Goal: Task Accomplishment & Management: Use online tool/utility

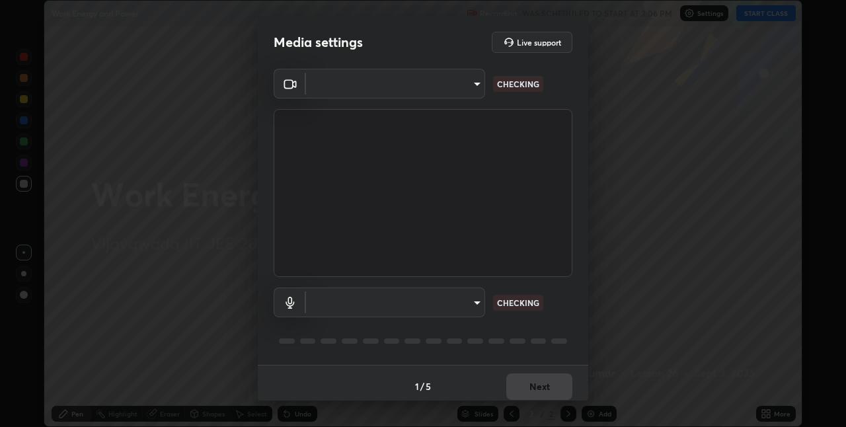
scroll to position [427, 846]
type input "e73d2c6d92d5eb4330bdac1748542d82cafb8f7456d61f7475a533174482276f"
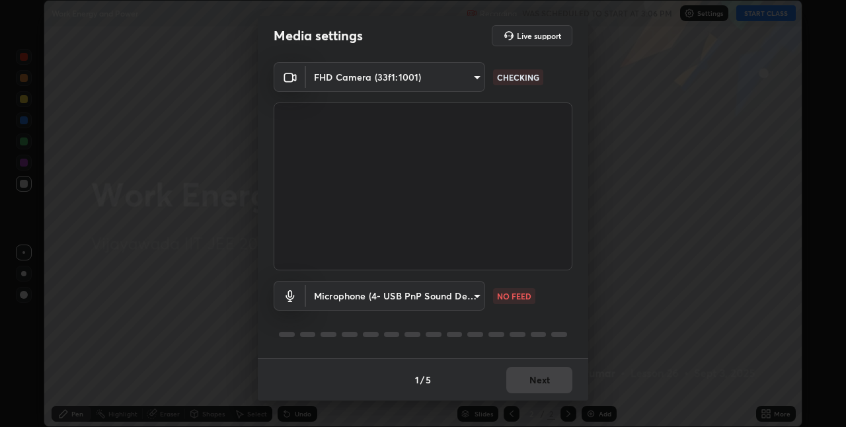
click at [438, 297] on body "Erase all Work Energy and Power Recording WAS SCHEDULED TO START AT 3:06 PM Set…" at bounding box center [423, 213] width 846 height 427
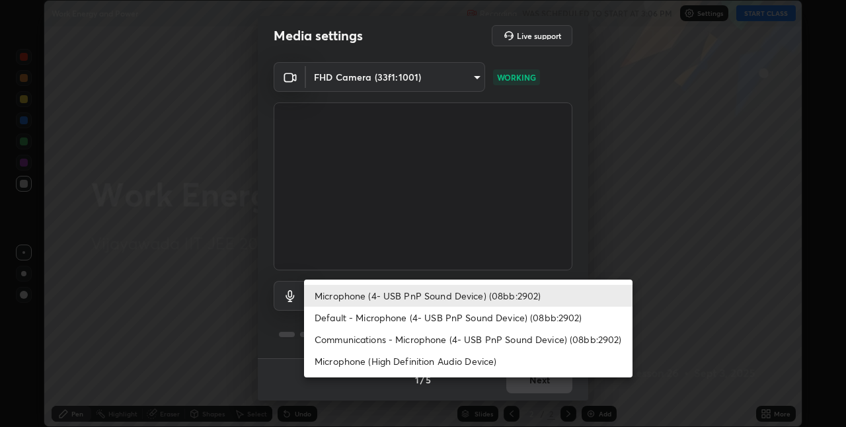
click at [440, 338] on li "Communications - Microphone (4- USB PnP Sound Device) (08bb:2902)" at bounding box center [468, 340] width 329 height 22
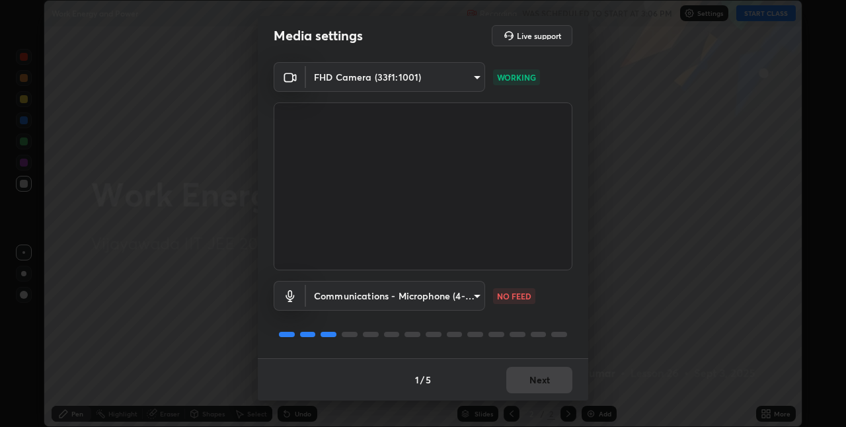
click at [426, 298] on body "Erase all Work Energy and Power Recording WAS SCHEDULED TO START AT 3:06 PM Set…" at bounding box center [423, 213] width 846 height 427
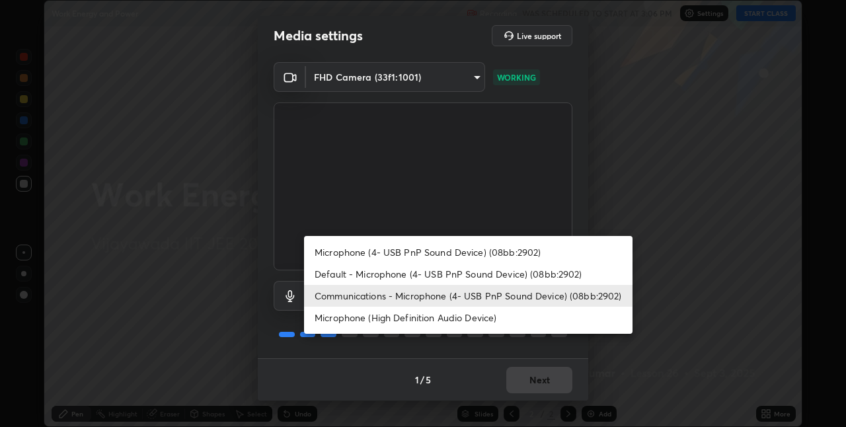
click at [392, 260] on li "Microphone (4- USB PnP Sound Device) (08bb:2902)" at bounding box center [468, 252] width 329 height 22
type input "12d66ff83c6ef7e78adb653e5f19b1e103de6d31099a00b6e942a07595e95af9"
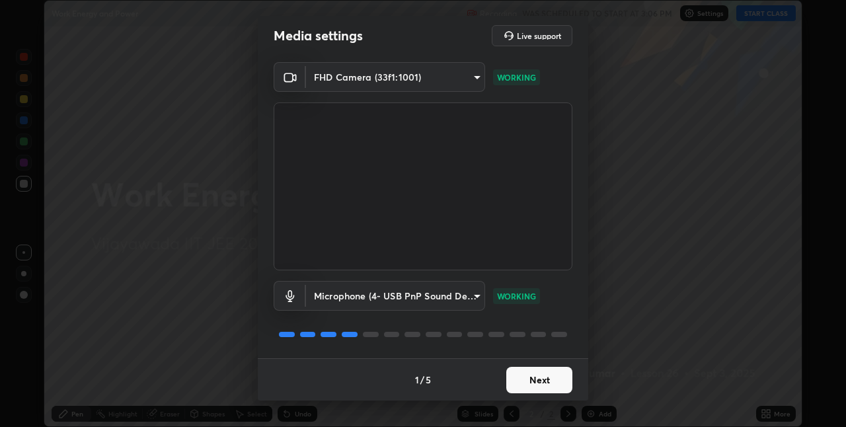
click at [517, 382] on button "Next" at bounding box center [539, 380] width 66 height 26
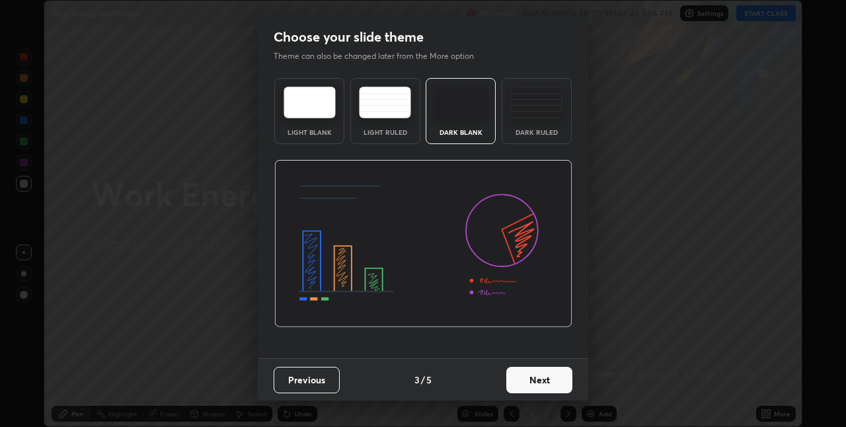
click at [522, 378] on button "Next" at bounding box center [539, 380] width 66 height 26
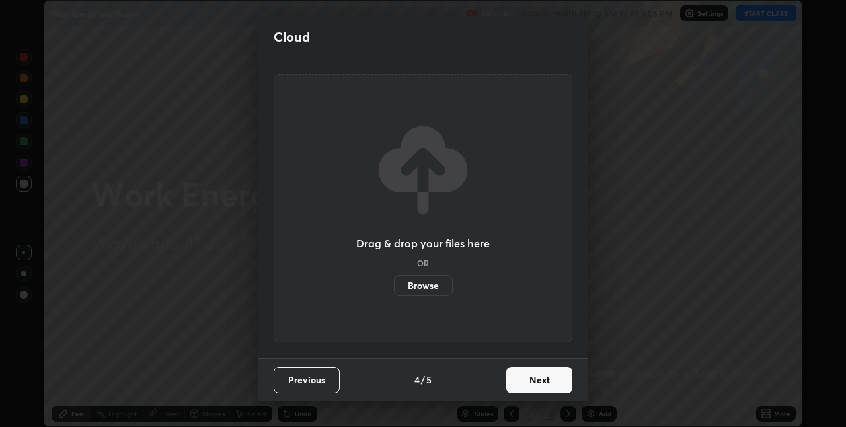
click at [522, 376] on button "Next" at bounding box center [539, 380] width 66 height 26
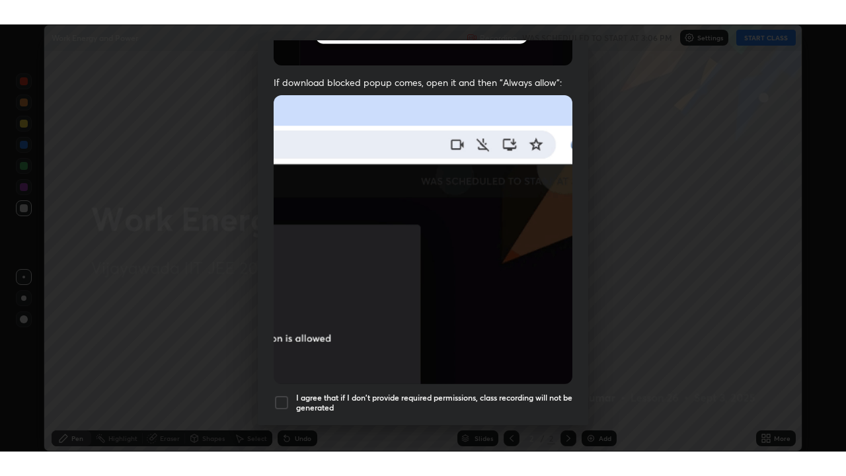
scroll to position [276, 0]
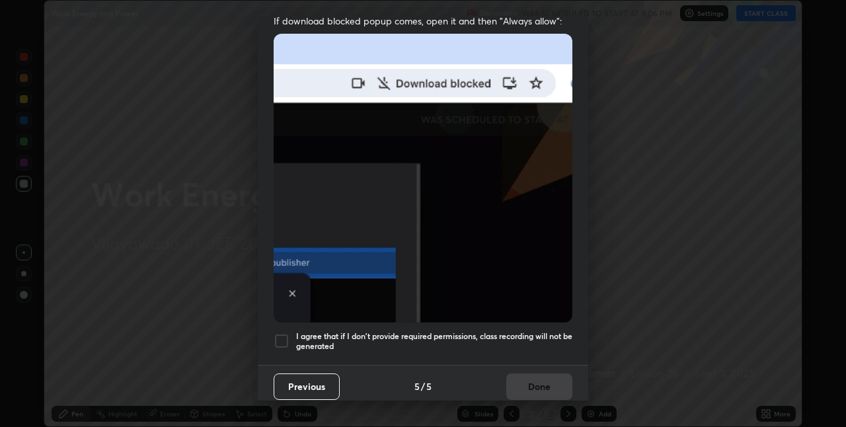
click at [280, 334] on div at bounding box center [282, 341] width 16 height 16
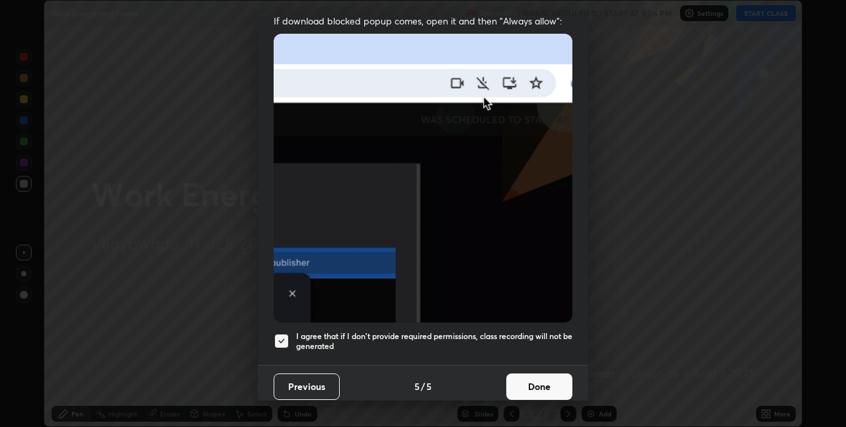
click at [518, 378] on button "Done" at bounding box center [539, 387] width 66 height 26
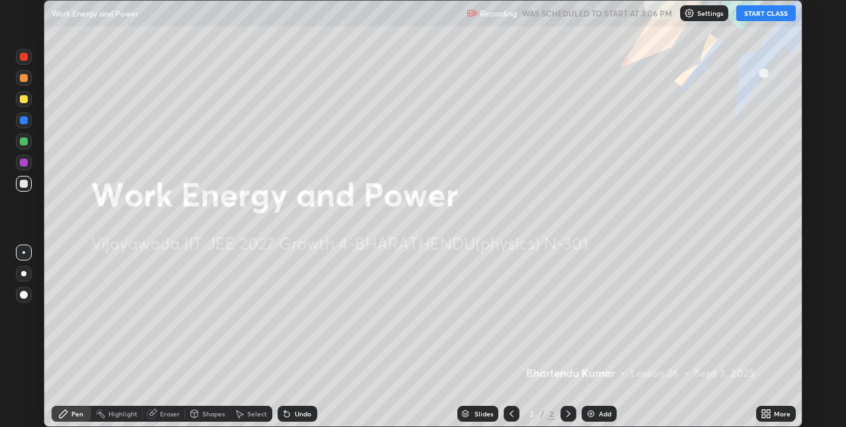
click at [601, 411] on div "Add" at bounding box center [605, 414] width 13 height 7
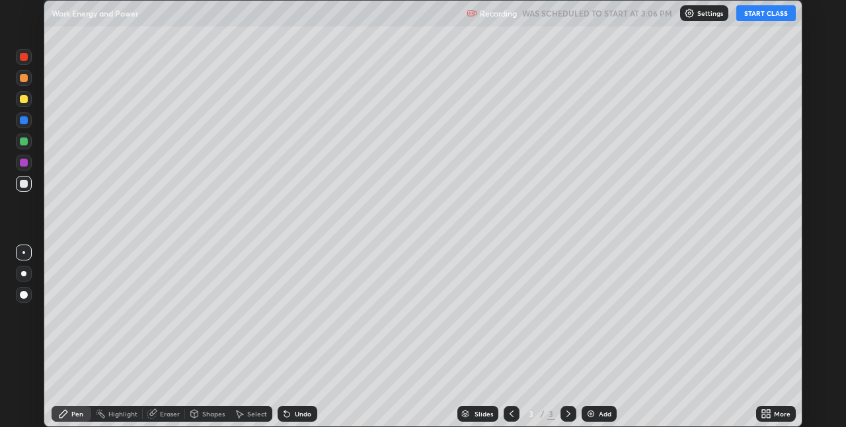
click at [760, 19] on button "START CLASS" at bounding box center [766, 13] width 60 height 16
click at [778, 411] on div "More" at bounding box center [782, 414] width 17 height 7
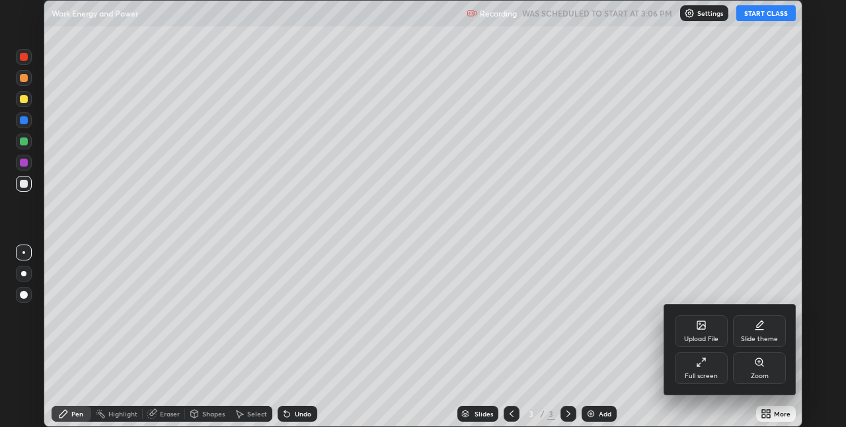
click at [701, 362] on icon at bounding box center [701, 362] width 11 height 11
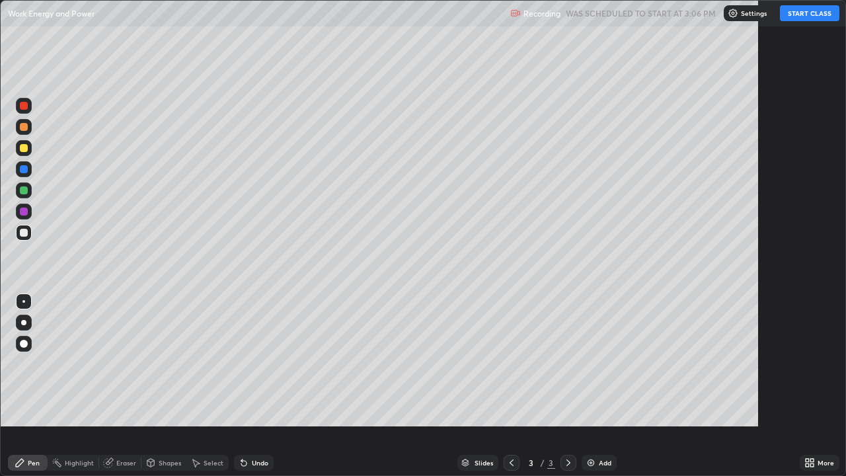
scroll to position [476, 846]
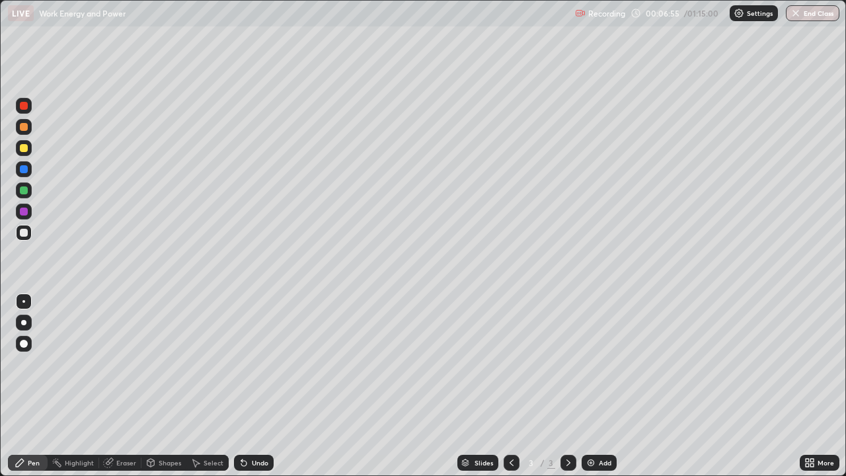
click at [20, 149] on div at bounding box center [24, 148] width 8 height 8
click at [24, 233] on div at bounding box center [24, 233] width 8 height 8
click at [20, 231] on div at bounding box center [24, 233] width 8 height 8
click at [25, 193] on div at bounding box center [24, 190] width 8 height 8
click at [27, 193] on div at bounding box center [24, 190] width 16 height 16
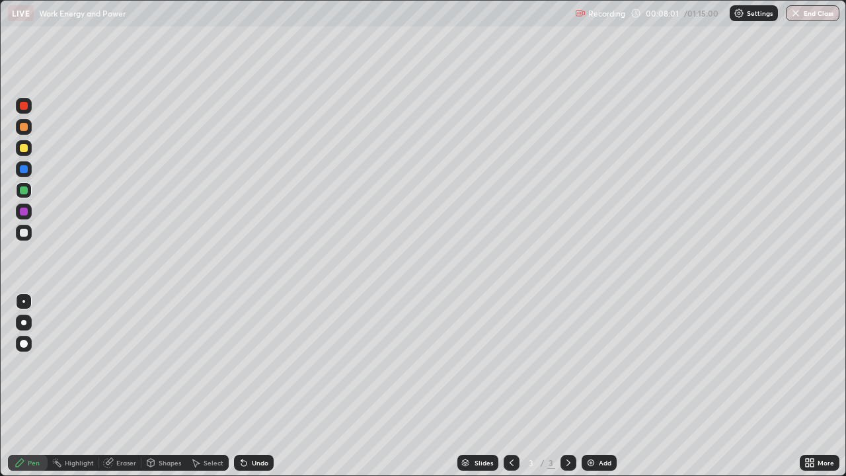
click at [22, 212] on div at bounding box center [24, 212] width 8 height 8
click at [24, 212] on div at bounding box center [24, 212] width 8 height 8
click at [26, 234] on div at bounding box center [24, 233] width 8 height 8
click at [28, 125] on div at bounding box center [24, 127] width 16 height 16
click at [30, 235] on div at bounding box center [24, 233] width 16 height 16
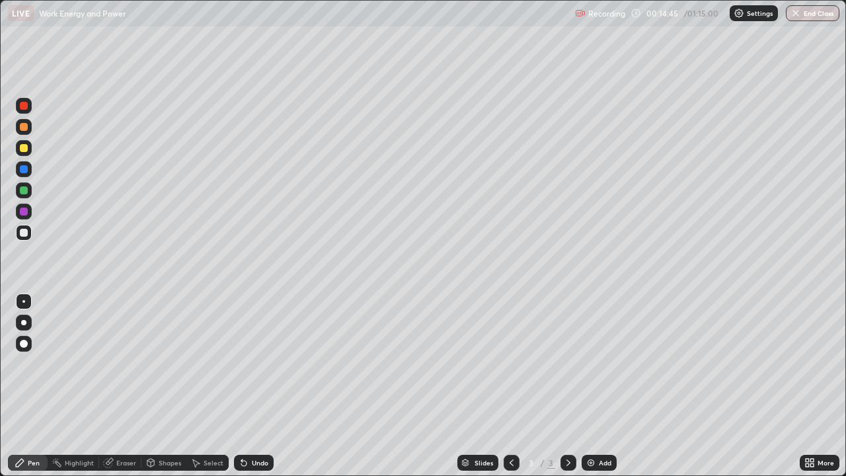
click at [24, 128] on div at bounding box center [24, 127] width 8 height 8
click at [24, 151] on div at bounding box center [24, 148] width 8 height 8
click at [512, 426] on div at bounding box center [512, 463] width 16 height 16
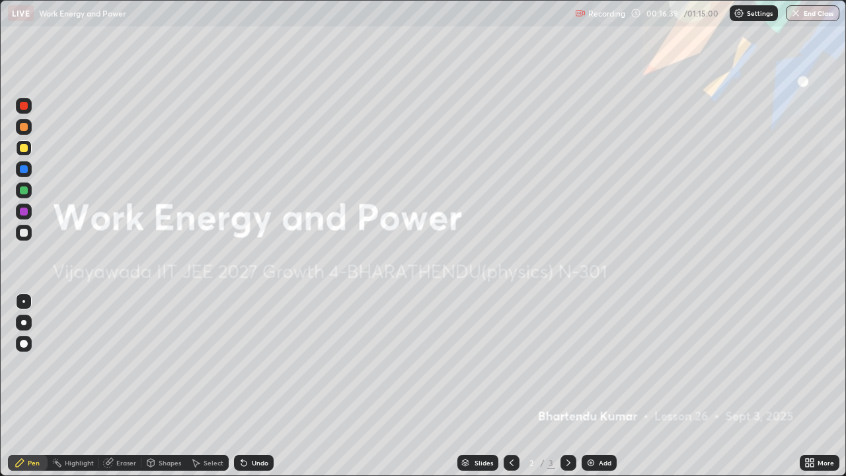
click at [567, 426] on icon at bounding box center [568, 462] width 11 height 11
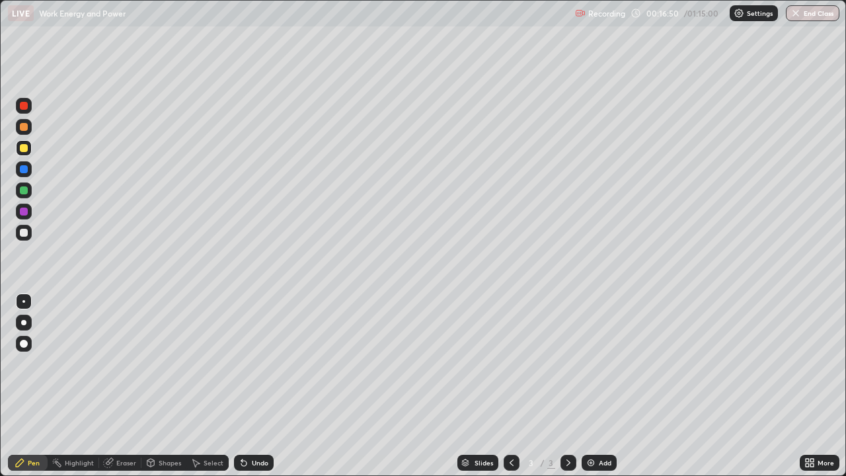
click at [26, 128] on div at bounding box center [24, 127] width 8 height 8
click at [25, 149] on div at bounding box center [24, 148] width 8 height 8
click at [29, 110] on div at bounding box center [24, 106] width 16 height 16
click at [21, 234] on div at bounding box center [24, 233] width 8 height 8
click at [587, 426] on img at bounding box center [591, 462] width 11 height 11
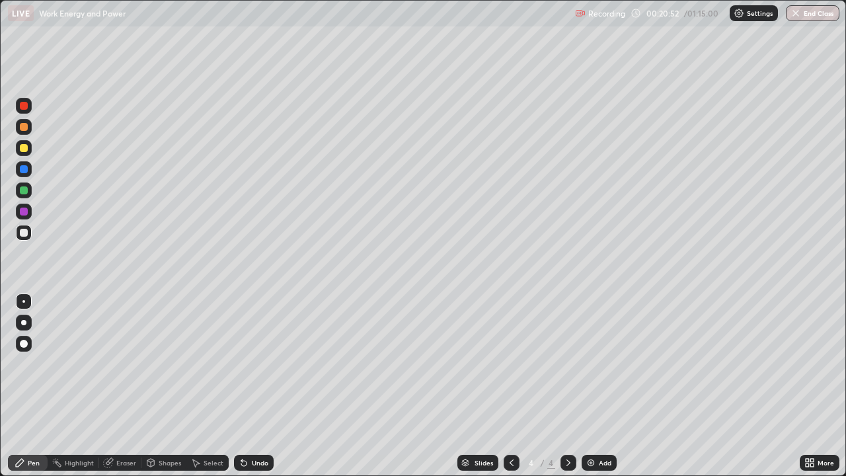
click at [510, 426] on icon at bounding box center [512, 462] width 4 height 7
click at [22, 127] on div at bounding box center [24, 127] width 8 height 8
click at [566, 426] on icon at bounding box center [568, 462] width 11 height 11
click at [22, 235] on div at bounding box center [24, 233] width 8 height 8
click at [24, 149] on div at bounding box center [24, 148] width 8 height 8
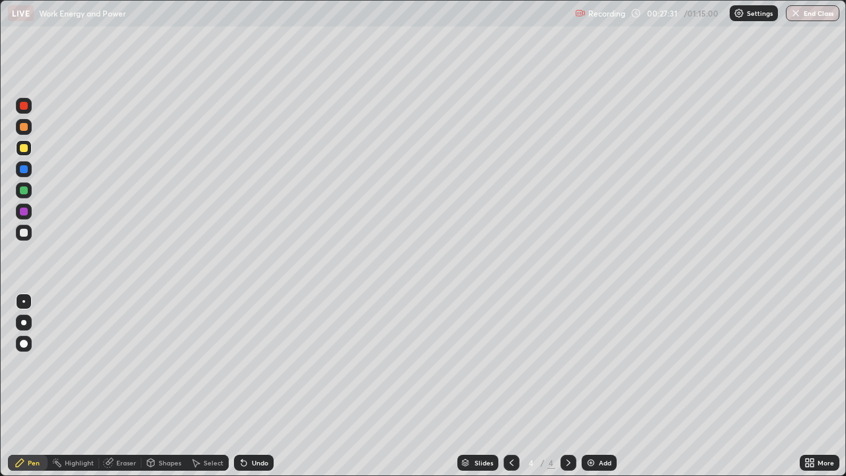
click at [22, 212] on div at bounding box center [24, 212] width 8 height 8
click at [22, 214] on div at bounding box center [24, 212] width 8 height 8
click at [26, 233] on div at bounding box center [24, 233] width 8 height 8
click at [114, 426] on div "Eraser" at bounding box center [120, 463] width 42 height 16
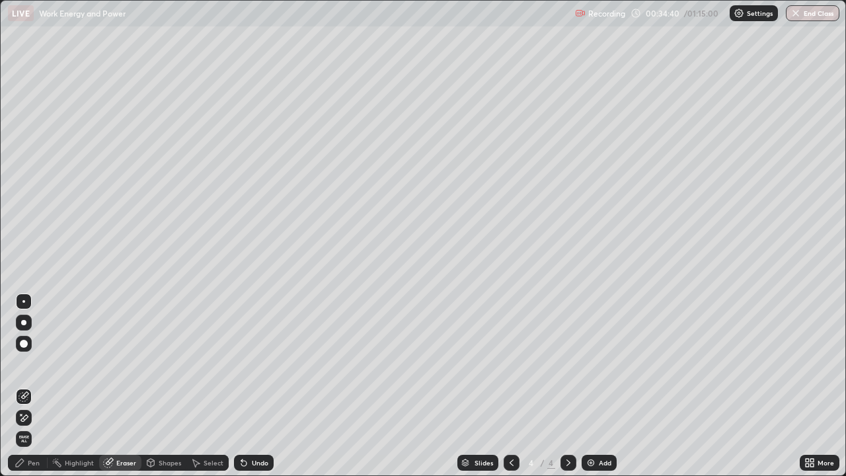
click at [32, 426] on div "Pen" at bounding box center [34, 462] width 12 height 7
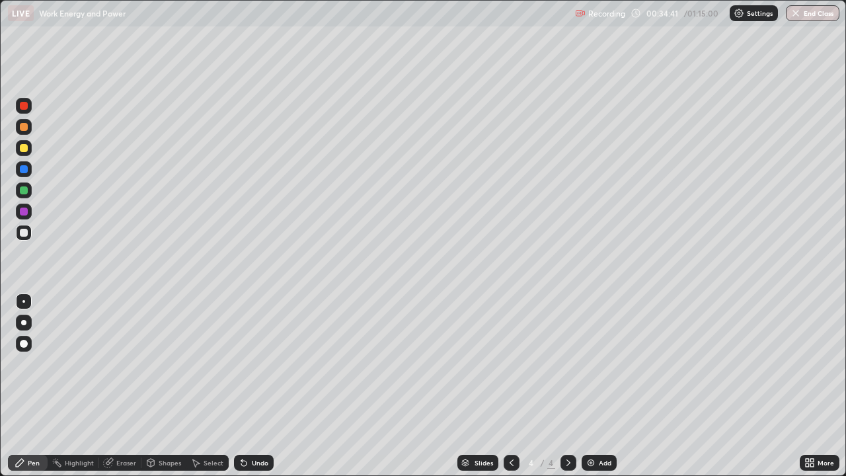
click at [108, 426] on icon at bounding box center [108, 463] width 9 height 9
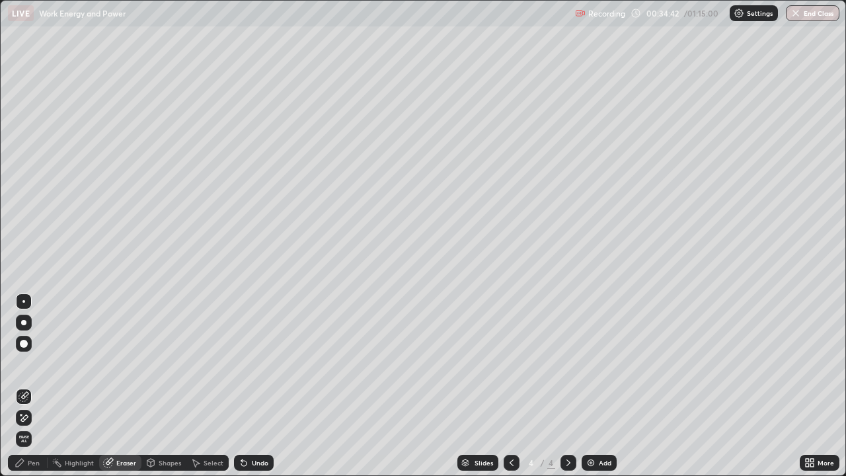
click at [25, 350] on div at bounding box center [24, 344] width 16 height 16
click at [28, 426] on div "Pen" at bounding box center [34, 462] width 12 height 7
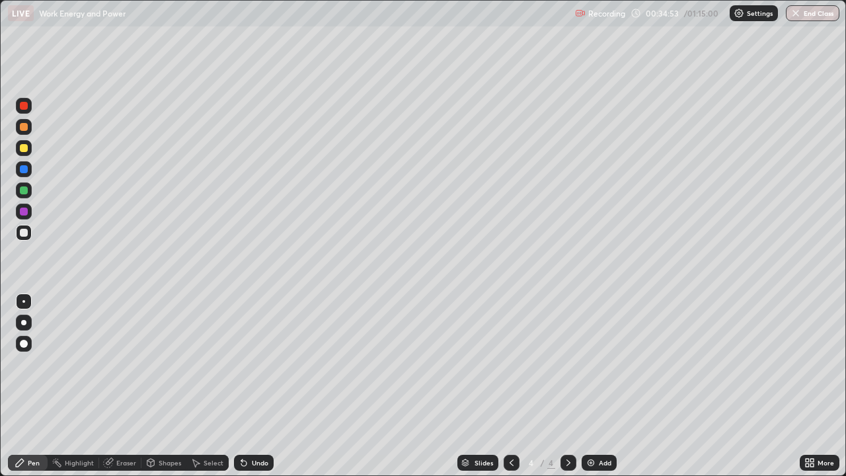
click at [20, 149] on div at bounding box center [24, 148] width 8 height 8
click at [23, 232] on div at bounding box center [24, 233] width 8 height 8
click at [593, 426] on img at bounding box center [591, 462] width 11 height 11
click at [20, 151] on div at bounding box center [24, 148] width 8 height 8
click at [24, 233] on div at bounding box center [24, 233] width 8 height 8
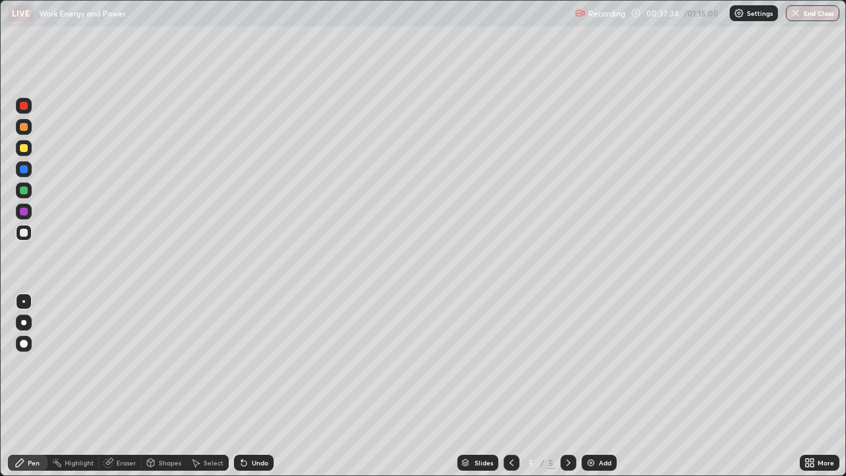
click at [241, 426] on icon at bounding box center [241, 459] width 1 height 1
click at [23, 194] on div at bounding box center [24, 190] width 8 height 8
click at [24, 190] on div at bounding box center [24, 190] width 8 height 8
click at [27, 150] on div at bounding box center [24, 148] width 8 height 8
click at [20, 126] on div at bounding box center [24, 127] width 8 height 8
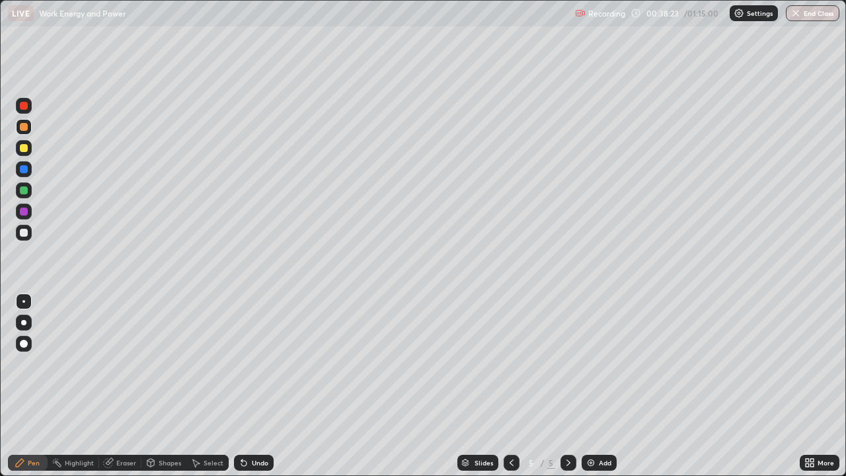
click at [21, 151] on div at bounding box center [24, 148] width 8 height 8
click at [26, 235] on div at bounding box center [24, 233] width 8 height 8
click at [592, 426] on img at bounding box center [591, 462] width 11 height 11
click at [28, 155] on div at bounding box center [24, 148] width 16 height 16
click at [24, 235] on div at bounding box center [24, 233] width 8 height 8
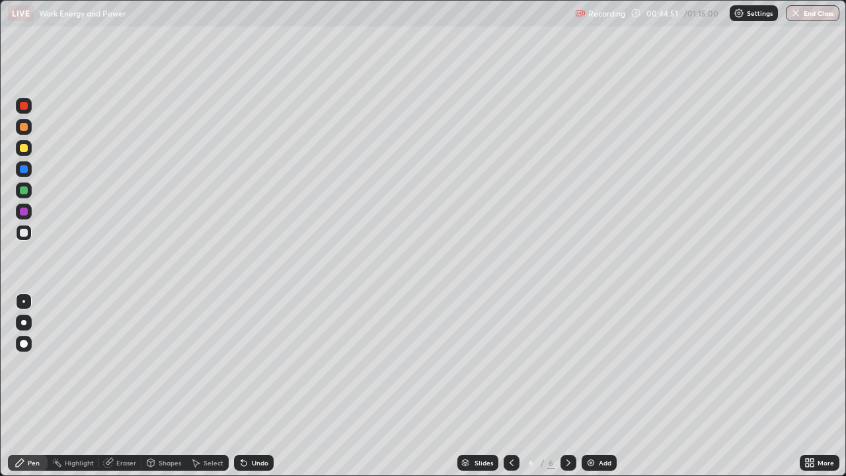
click at [20, 150] on div at bounding box center [24, 148] width 8 height 8
click at [252, 426] on div "Undo" at bounding box center [254, 463] width 40 height 16
click at [257, 426] on div "Undo" at bounding box center [254, 463] width 40 height 16
click at [25, 110] on div at bounding box center [24, 106] width 16 height 16
click at [22, 190] on div at bounding box center [24, 190] width 8 height 8
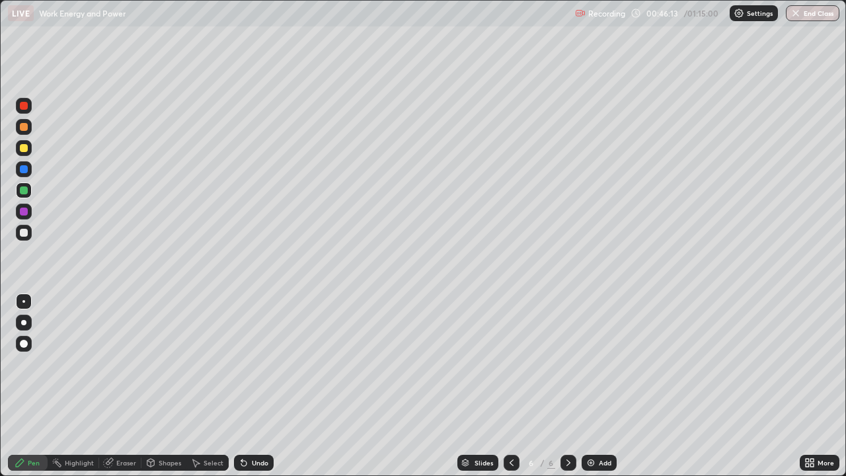
click at [24, 149] on div at bounding box center [24, 148] width 8 height 8
click at [23, 171] on div at bounding box center [24, 169] width 8 height 8
click at [24, 230] on div at bounding box center [24, 233] width 8 height 8
click at [510, 426] on icon at bounding box center [511, 462] width 11 height 11
click at [571, 426] on icon at bounding box center [568, 462] width 11 height 11
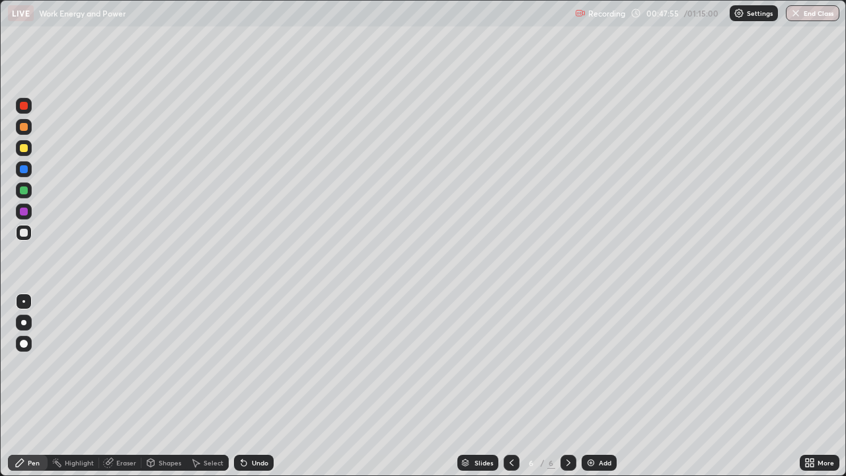
click at [25, 148] on div at bounding box center [24, 148] width 8 height 8
click at [21, 212] on div at bounding box center [24, 212] width 8 height 8
click at [23, 234] on div at bounding box center [24, 233] width 8 height 8
click at [594, 426] on img at bounding box center [591, 462] width 11 height 11
click at [24, 149] on div at bounding box center [24, 148] width 8 height 8
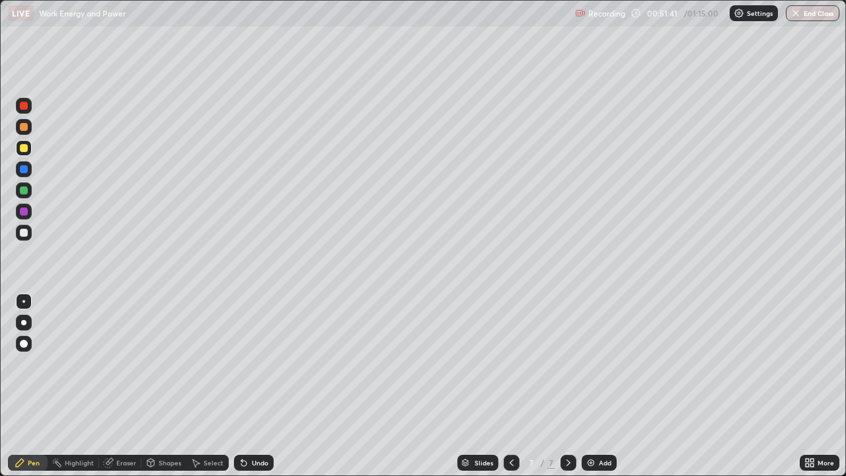
click at [24, 230] on div at bounding box center [24, 233] width 8 height 8
click at [22, 110] on div at bounding box center [24, 106] width 16 height 16
click at [25, 171] on div at bounding box center [24, 169] width 8 height 8
click at [26, 151] on div at bounding box center [24, 148] width 8 height 8
click at [20, 234] on div at bounding box center [24, 233] width 8 height 8
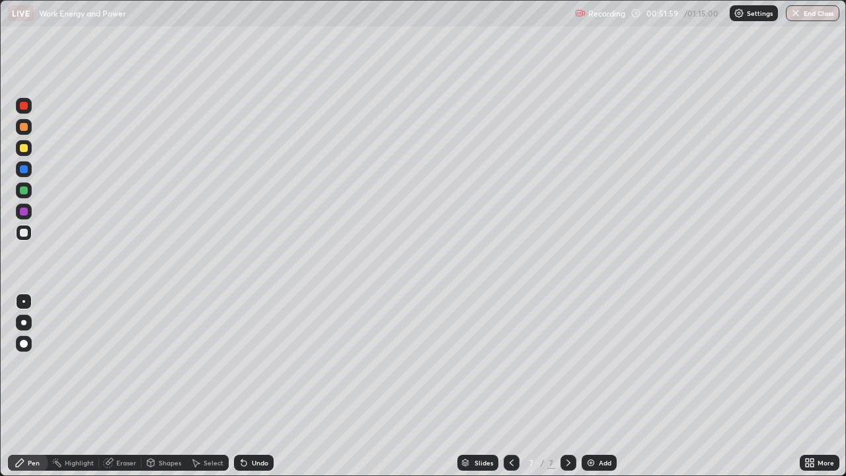
click at [23, 172] on div at bounding box center [24, 169] width 8 height 8
click at [26, 231] on div at bounding box center [24, 233] width 8 height 8
click at [23, 130] on div at bounding box center [24, 127] width 8 height 8
click at [23, 169] on div at bounding box center [24, 169] width 8 height 8
click at [23, 232] on div at bounding box center [24, 233] width 8 height 8
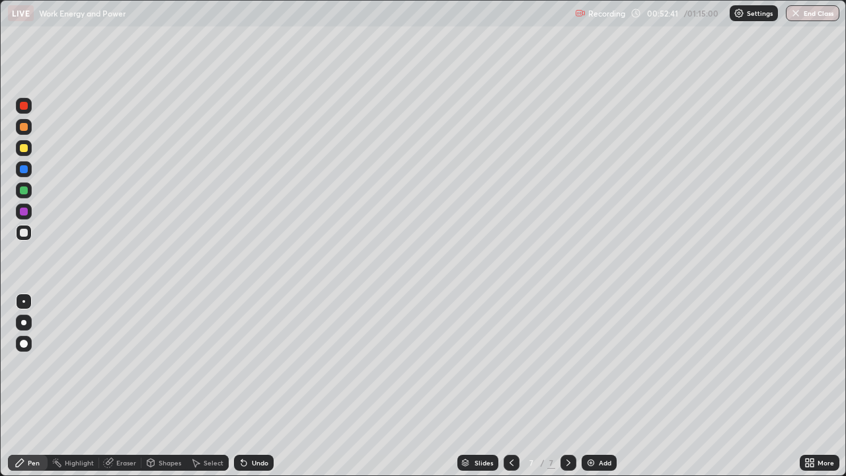
click at [24, 150] on div at bounding box center [24, 148] width 8 height 8
click at [26, 172] on div at bounding box center [24, 169] width 8 height 8
click at [26, 112] on div at bounding box center [24, 106] width 16 height 16
click at [26, 231] on div at bounding box center [24, 233] width 8 height 8
click at [261, 426] on div "Undo" at bounding box center [260, 462] width 17 height 7
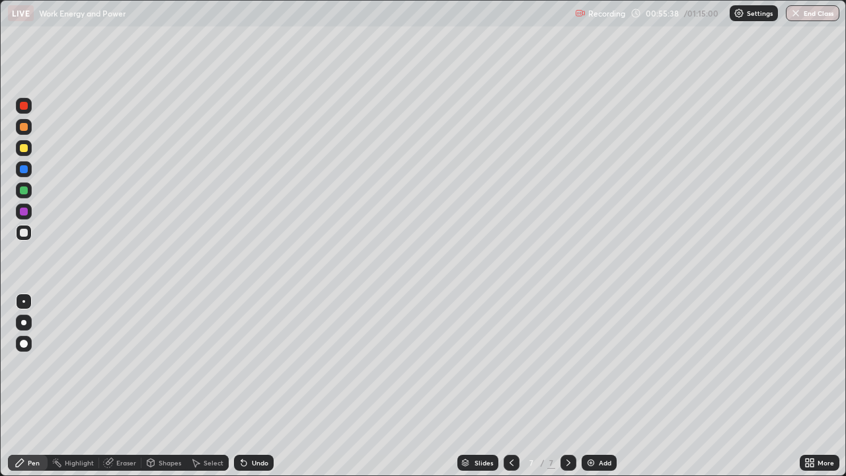
click at [122, 426] on div "Eraser" at bounding box center [120, 463] width 42 height 16
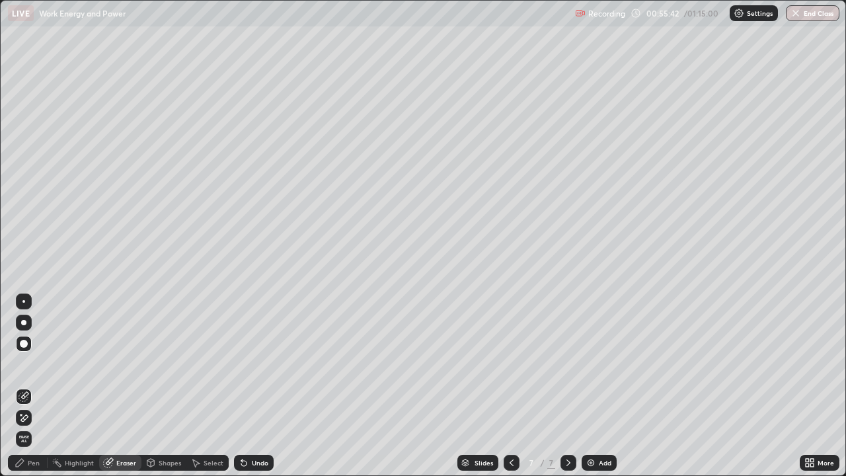
click at [27, 426] on div "Pen" at bounding box center [28, 463] width 40 height 16
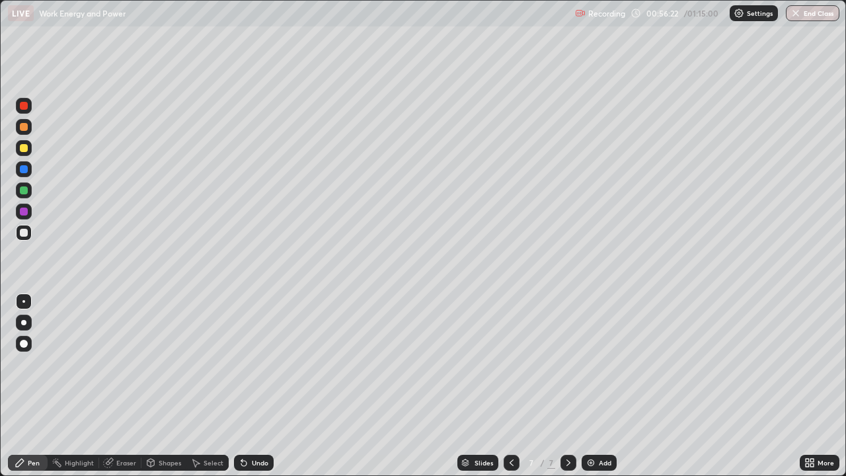
click at [25, 104] on div at bounding box center [24, 106] width 8 height 8
click at [22, 231] on div at bounding box center [24, 233] width 8 height 8
click at [260, 426] on div "Undo" at bounding box center [260, 462] width 17 height 7
click at [588, 426] on img at bounding box center [591, 462] width 11 height 11
click at [24, 149] on div at bounding box center [24, 148] width 8 height 8
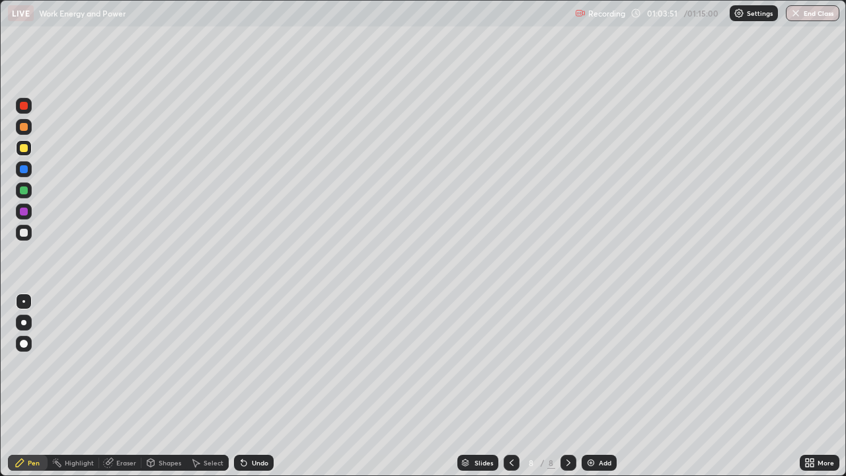
click at [20, 212] on div at bounding box center [24, 212] width 8 height 8
click at [24, 233] on div at bounding box center [24, 233] width 8 height 8
click at [509, 426] on div at bounding box center [512, 463] width 16 height 26
click at [565, 426] on icon at bounding box center [568, 462] width 11 height 11
click at [816, 14] on button "End Class" at bounding box center [813, 13] width 54 height 16
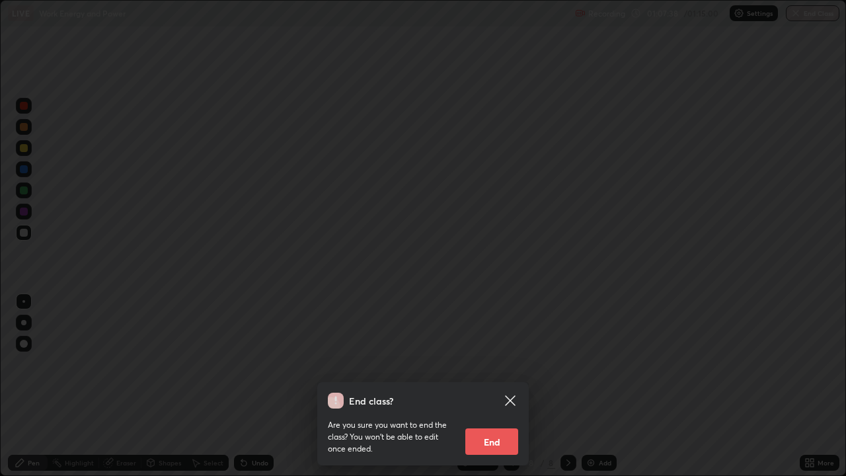
click at [490, 426] on button "End" at bounding box center [491, 441] width 53 height 26
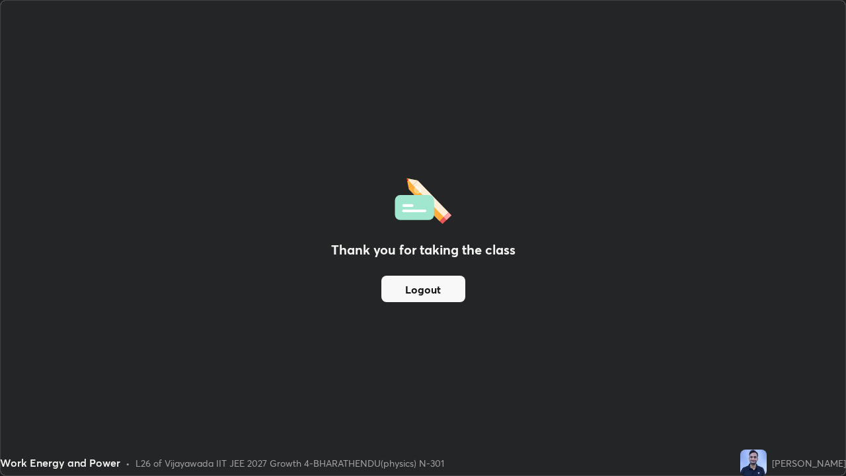
click at [437, 292] on button "Logout" at bounding box center [423, 289] width 84 height 26
